Goal: Find specific page/section: Find specific page/section

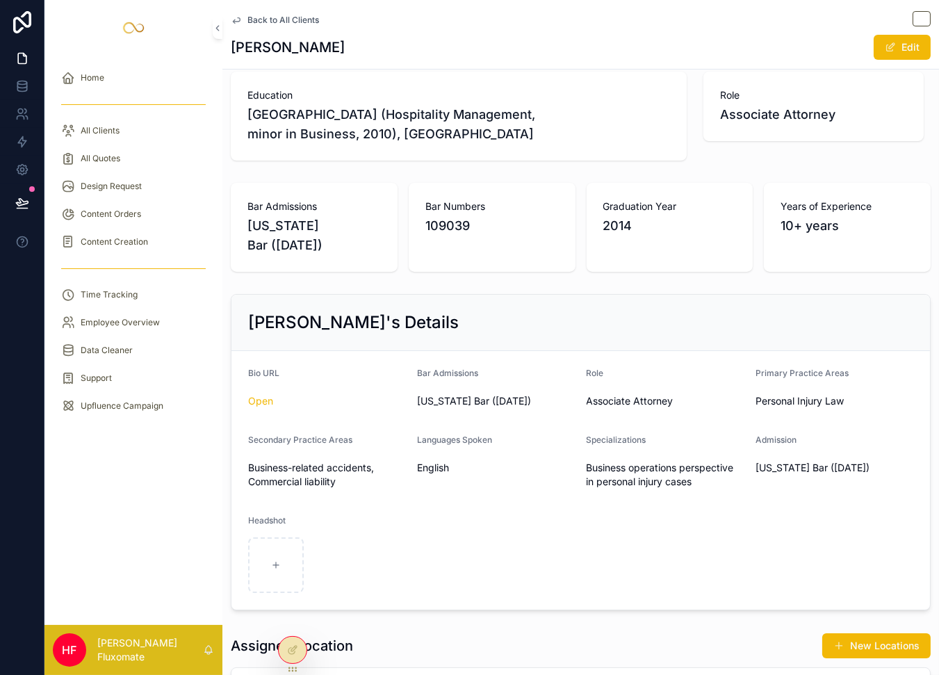
scroll to position [96, 0]
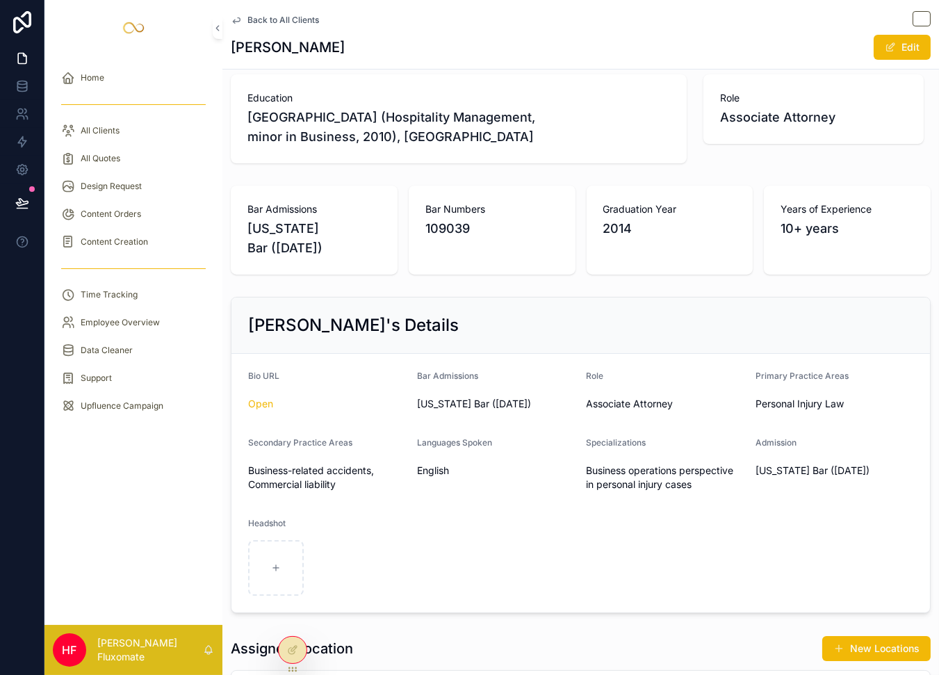
click at [279, 23] on span "Back to All Clients" at bounding box center [284, 20] width 72 height 11
